Goal: Register for event/course: Register for event/course

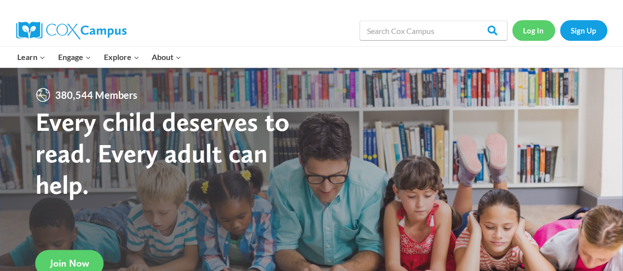
click at [548, 29] on link "Log In" at bounding box center [533, 30] width 43 height 20
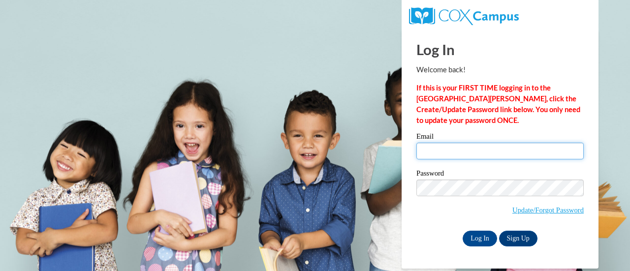
drag, startPoint x: 466, startPoint y: 156, endPoint x: 471, endPoint y: 158, distance: 5.1
click at [466, 156] on input "Email" at bounding box center [500, 151] width 167 height 17
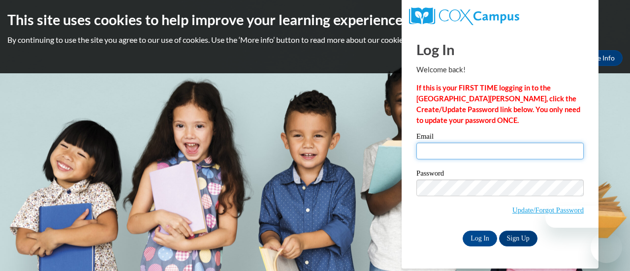
type input "carley.garofalo@rusd.org"
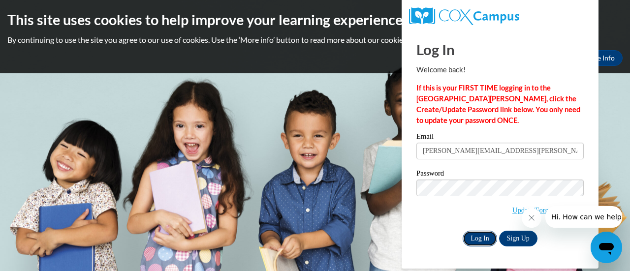
click at [478, 243] on input "Log In" at bounding box center [480, 239] width 34 height 16
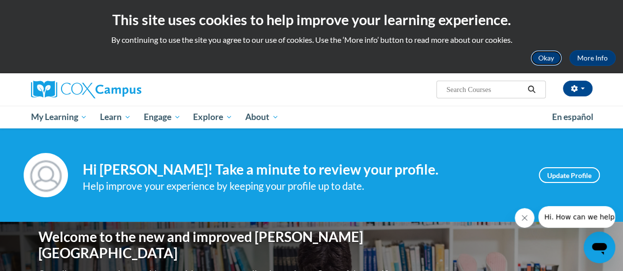
click at [534, 59] on button "Okay" at bounding box center [546, 58] width 32 height 16
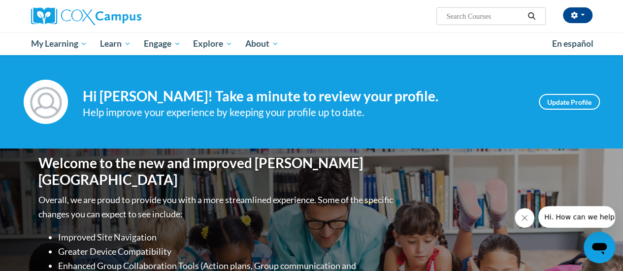
click at [489, 17] on input "Search..." at bounding box center [484, 16] width 79 height 12
paste input "Oral Language is the Foundation of Literacy"
type input "Oral Language is the Foundation of Literacy"
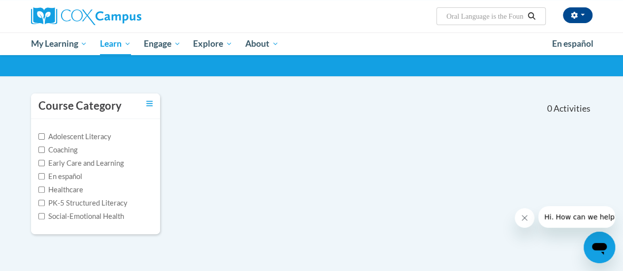
scroll to position [22, 0]
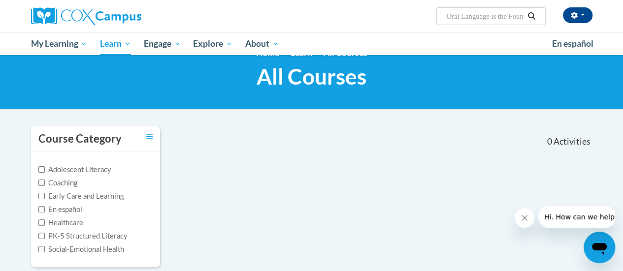
click at [476, 21] on input "Oral Language is the Foundation of Literacy" at bounding box center [484, 16] width 79 height 12
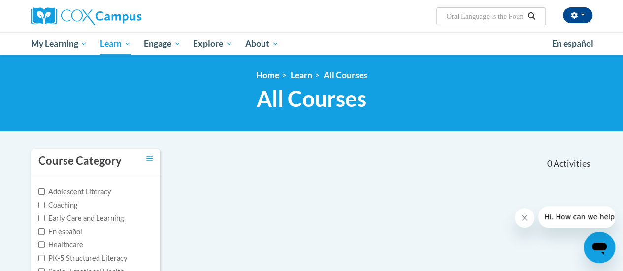
scroll to position [0, 62]
drag, startPoint x: 494, startPoint y: 18, endPoint x: 611, endPoint y: 19, distance: 116.7
click at [611, 19] on div "Carley Garofalo (America/Chicago UTC-05:00) My Profile Inbox My Transcripts Log…" at bounding box center [311, 27] width 623 height 55
type input "Oral Language"
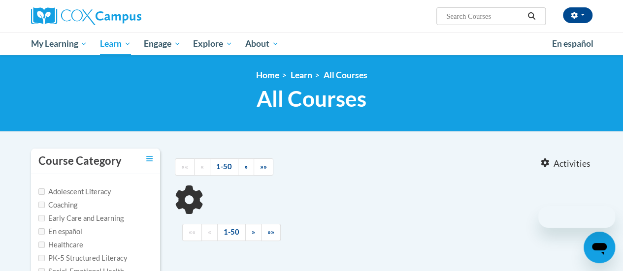
type input "Oral Language"
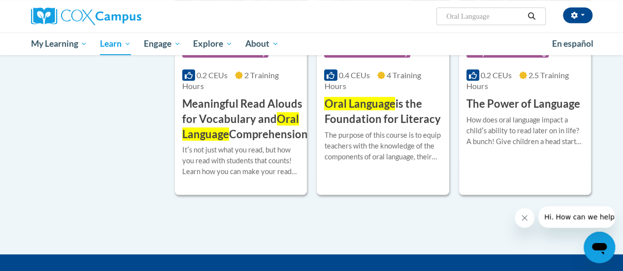
scroll to position [242, 0]
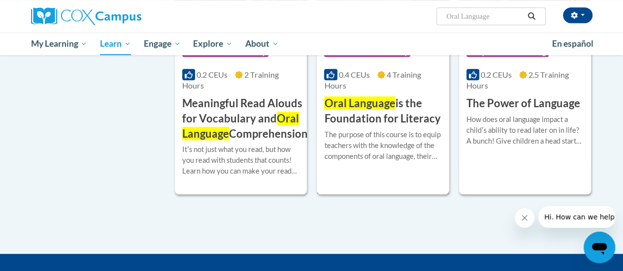
click at [394, 125] on h3 "Oral Language is the Foundation for Literacy" at bounding box center [382, 111] width 117 height 31
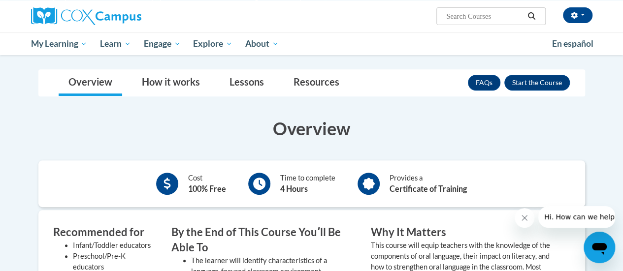
scroll to position [133, 0]
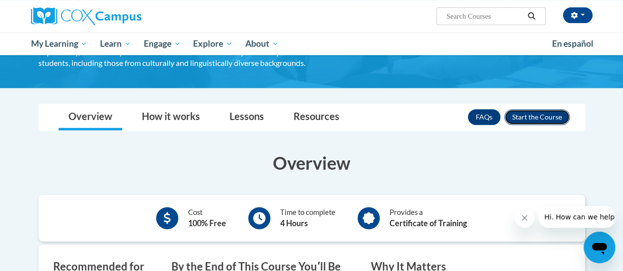
click at [539, 115] on button "Enroll" at bounding box center [537, 117] width 66 height 16
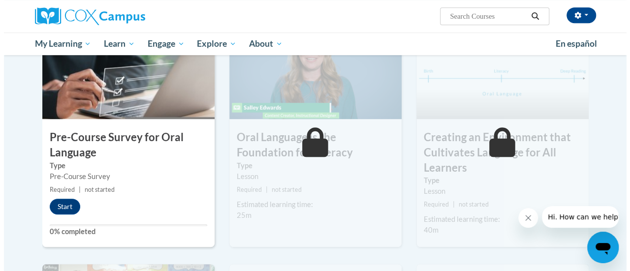
scroll to position [259, 0]
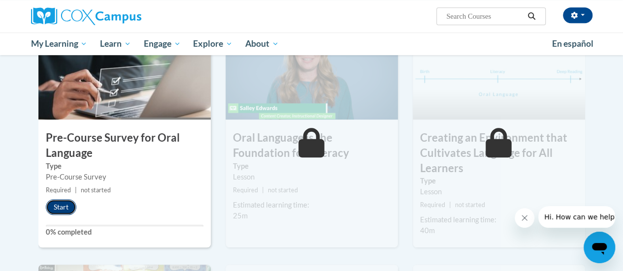
click at [62, 204] on button "Start" at bounding box center [61, 207] width 31 height 16
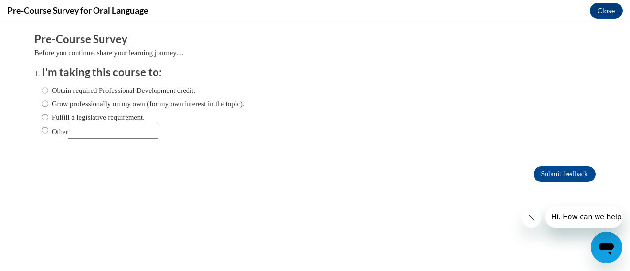
scroll to position [0, 0]
click at [81, 94] on label "Obtain required Professional Development credit." at bounding box center [119, 90] width 154 height 11
click at [48, 94] on input "Obtain required Professional Development credit." at bounding box center [45, 90] width 6 height 11
radio input "true"
click at [545, 167] on input "Submit feedback" at bounding box center [565, 174] width 62 height 16
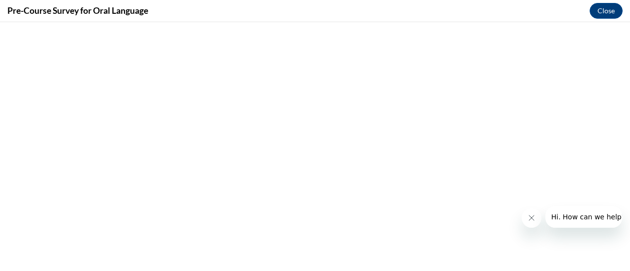
click at [532, 222] on icon "Close message from company" at bounding box center [531, 218] width 8 height 8
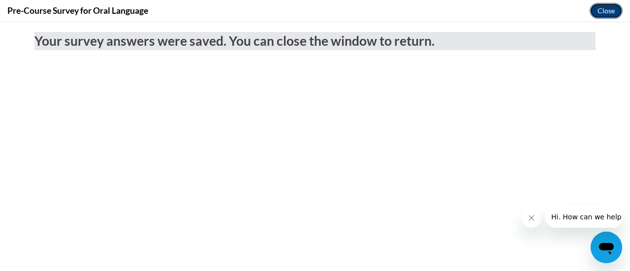
click at [612, 14] on button "Close" at bounding box center [606, 11] width 33 height 16
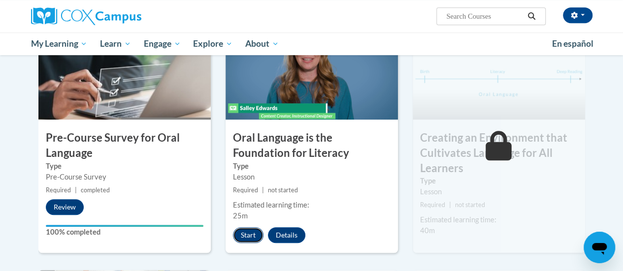
click at [258, 237] on button "Start" at bounding box center [248, 236] width 31 height 16
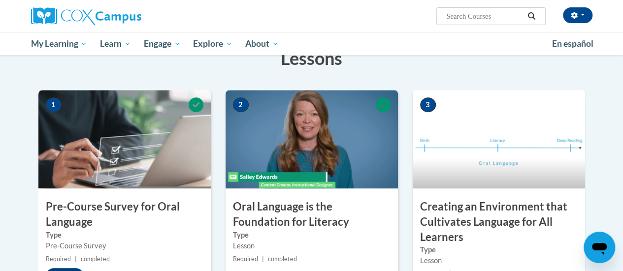
click at [487, 167] on img at bounding box center [499, 139] width 172 height 99
click at [472, 216] on h3 "Creating an Environment that Cultivates Language for All Learners" at bounding box center [499, 221] width 172 height 45
click at [487, 132] on img at bounding box center [499, 139] width 172 height 99
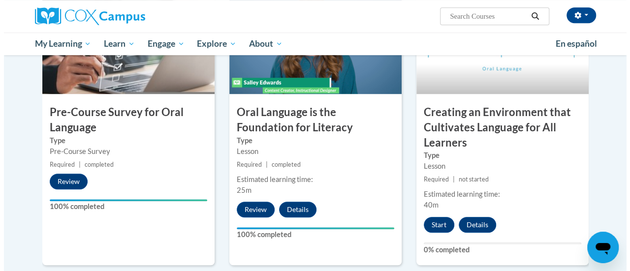
scroll to position [289, 0]
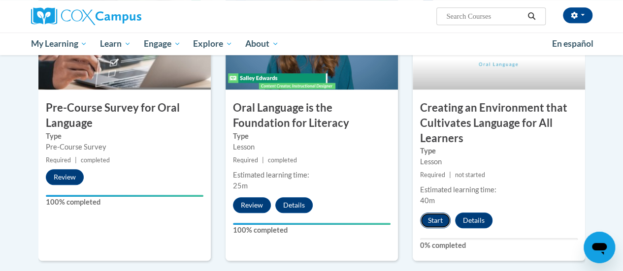
click at [436, 215] on button "Start" at bounding box center [435, 221] width 31 height 16
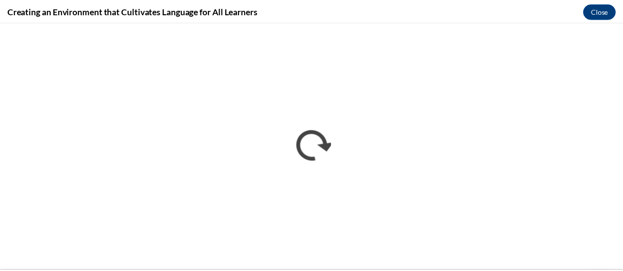
scroll to position [0, 0]
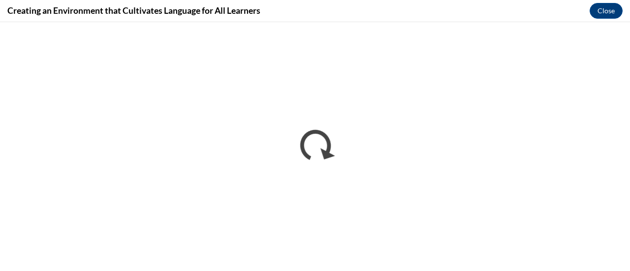
click at [400, 14] on div "Creating an Environment that Cultivates Language for All Learners Close" at bounding box center [315, 11] width 630 height 22
drag, startPoint x: 412, startPoint y: 22, endPoint x: 406, endPoint y: 33, distance: 11.7
click at [406, 33] on iframe "</div></body> </html>" at bounding box center [315, 146] width 630 height 249
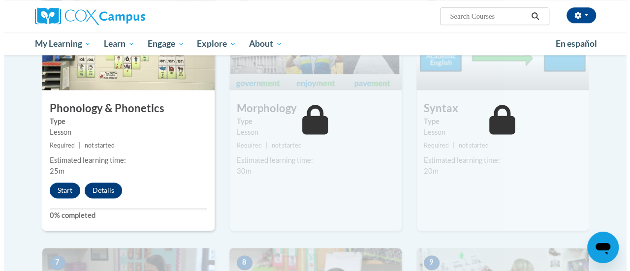
scroll to position [573, 0]
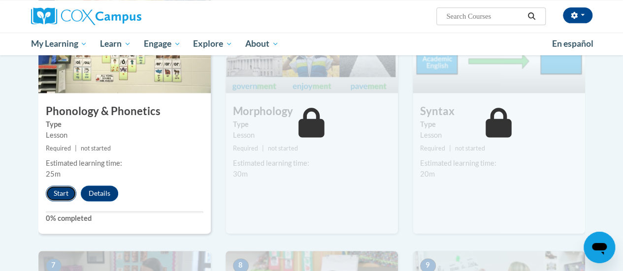
click at [62, 193] on button "Start" at bounding box center [61, 194] width 31 height 16
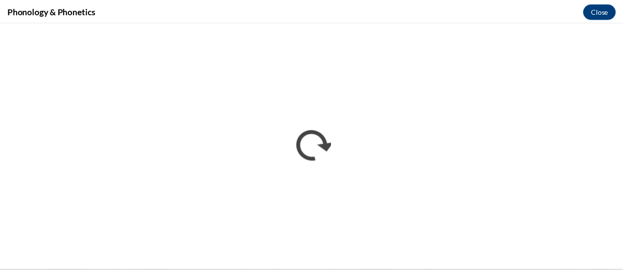
scroll to position [0, 0]
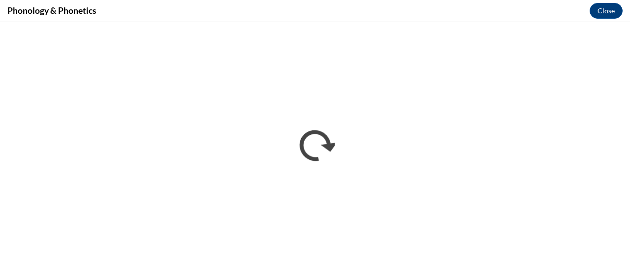
click at [597, 20] on div "Phonology & Phonetics Close" at bounding box center [315, 11] width 630 height 22
